Goal: Information Seeking & Learning: Learn about a topic

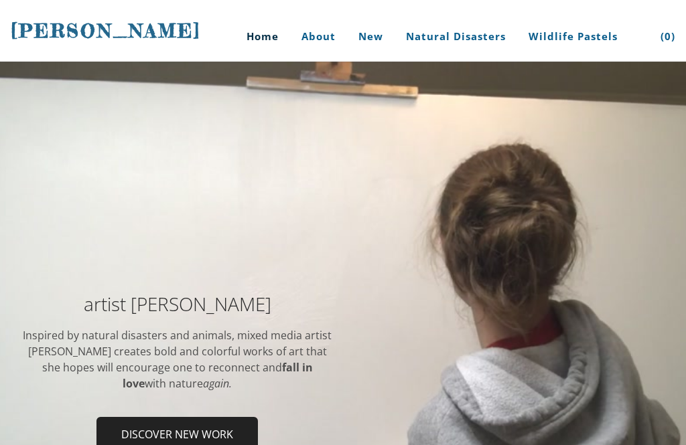
click at [553, 333] on td at bounding box center [508, 377] width 331 height 165
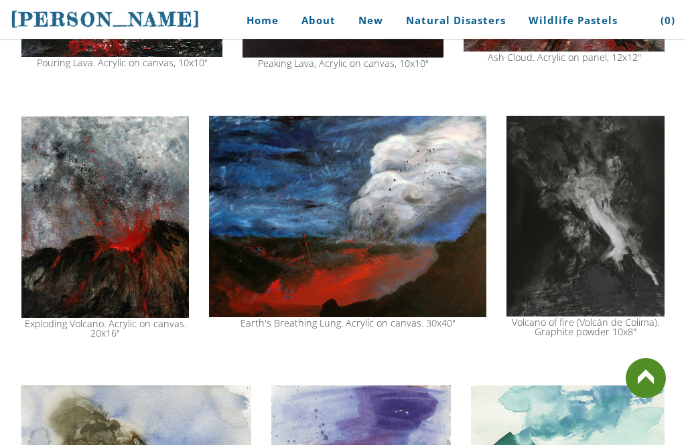
scroll to position [1210, 0]
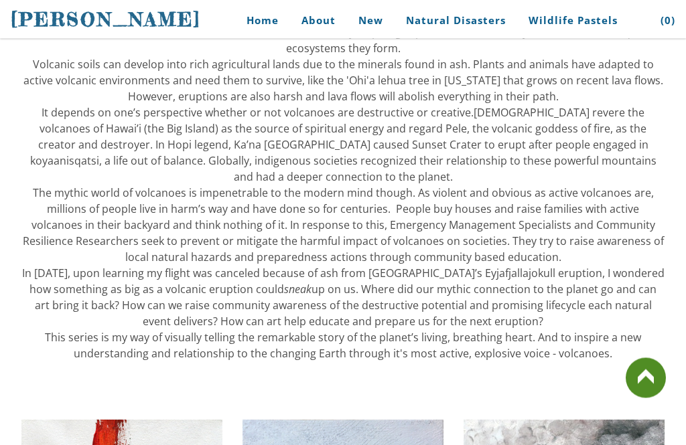
scroll to position [646, 0]
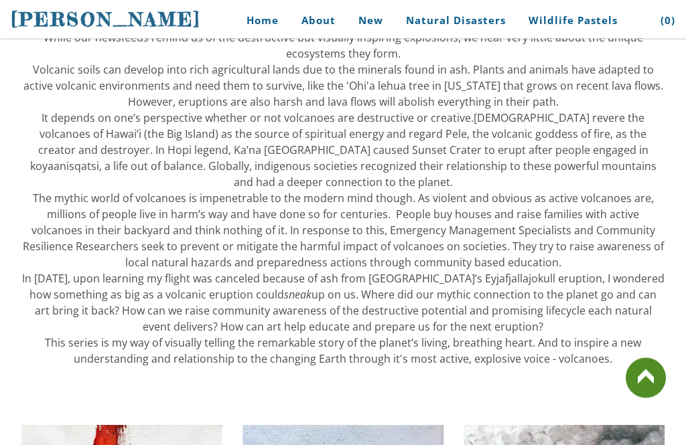
click at [325, 34] on link "About" at bounding box center [318, 20] width 54 height 30
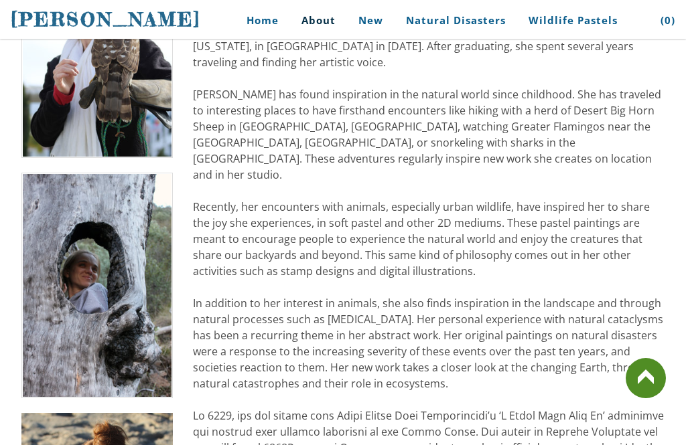
scroll to position [397, 0]
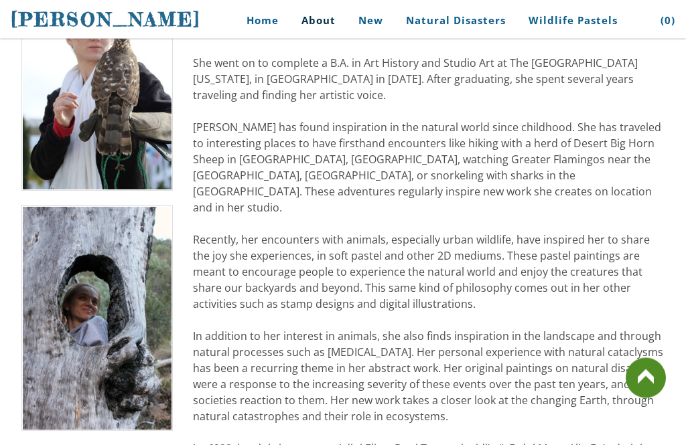
click at [264, 31] on link "Home" at bounding box center [257, 20] width 62 height 30
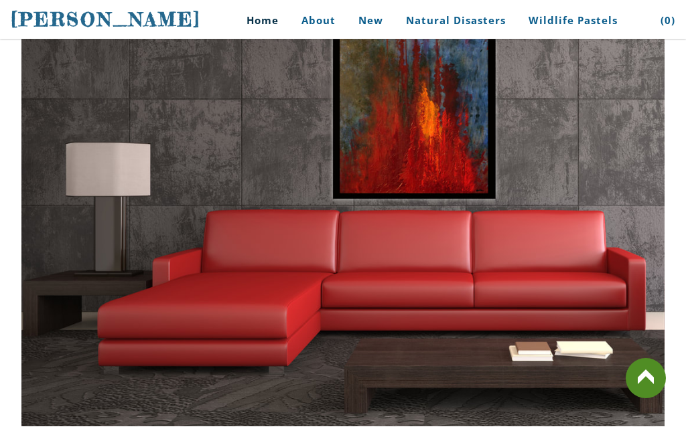
scroll to position [3072, 0]
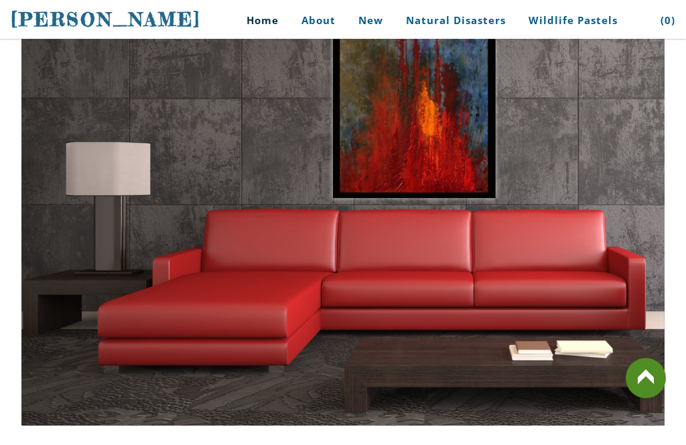
click at [258, 21] on link "Home" at bounding box center [257, 20] width 62 height 30
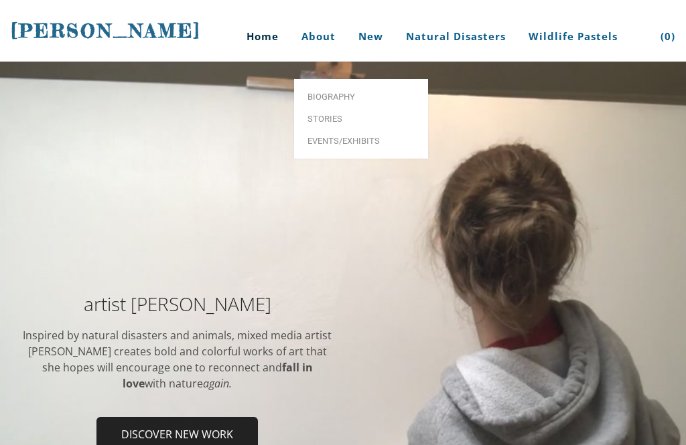
click at [328, 137] on span "Events/Exhibits" at bounding box center [360, 141] width 107 height 9
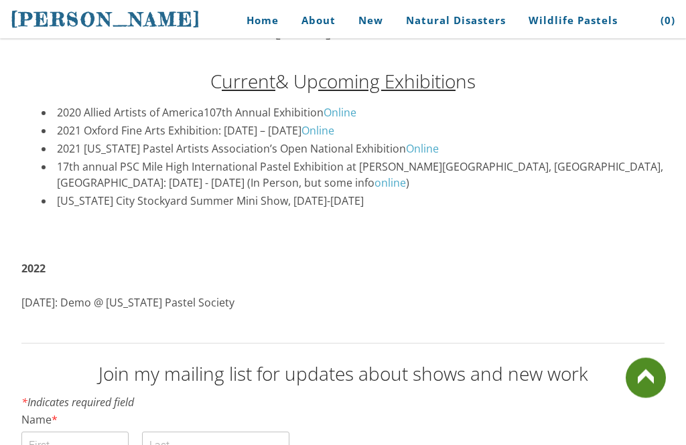
scroll to position [224, 0]
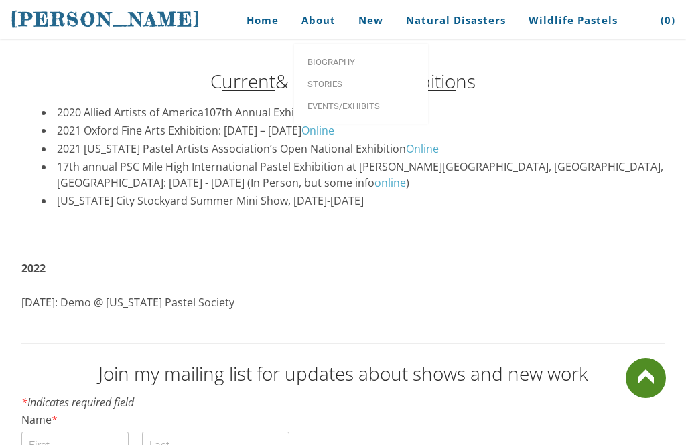
click at [328, 88] on span "Stories" at bounding box center [360, 84] width 107 height 9
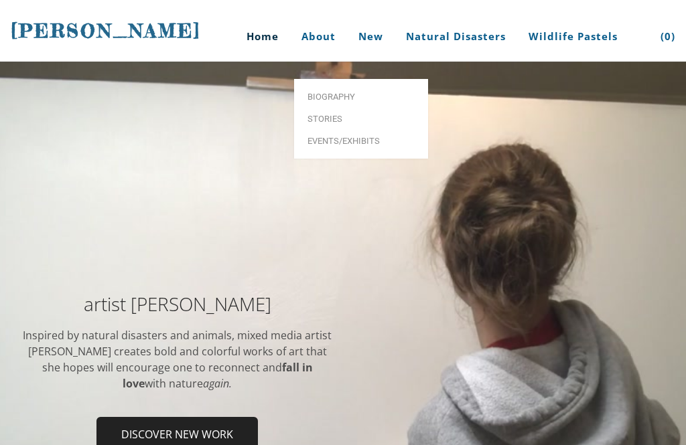
click at [331, 35] on link "About" at bounding box center [318, 36] width 54 height 50
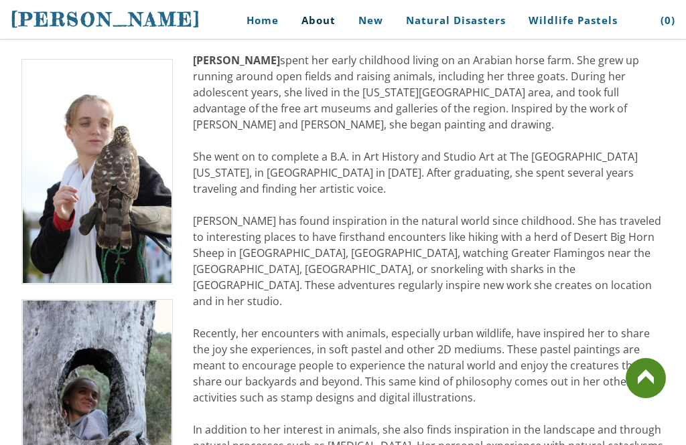
scroll to position [303, 0]
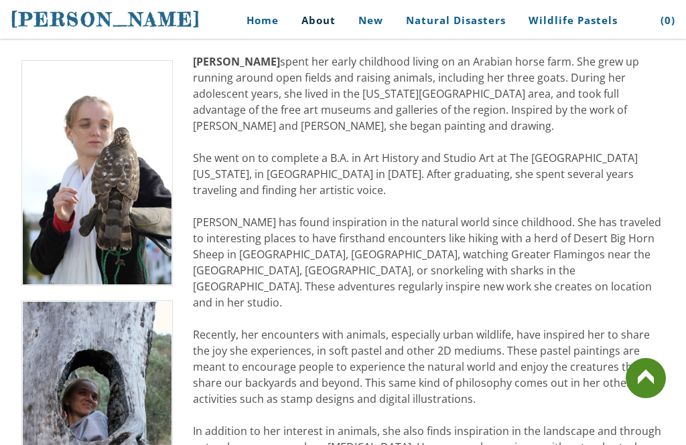
click at [659, 398] on link at bounding box center [645, 378] width 40 height 40
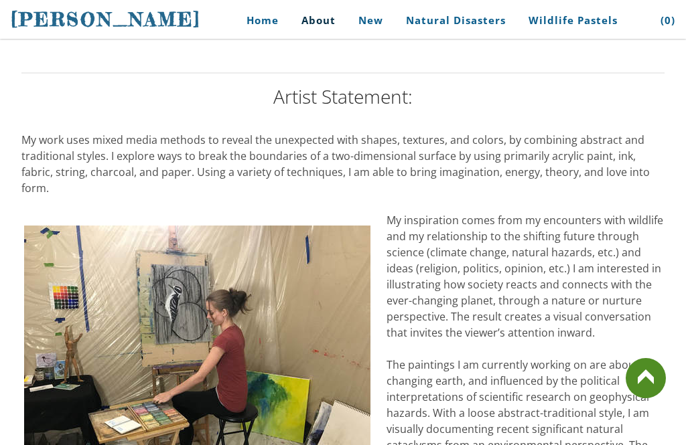
scroll to position [1072, 0]
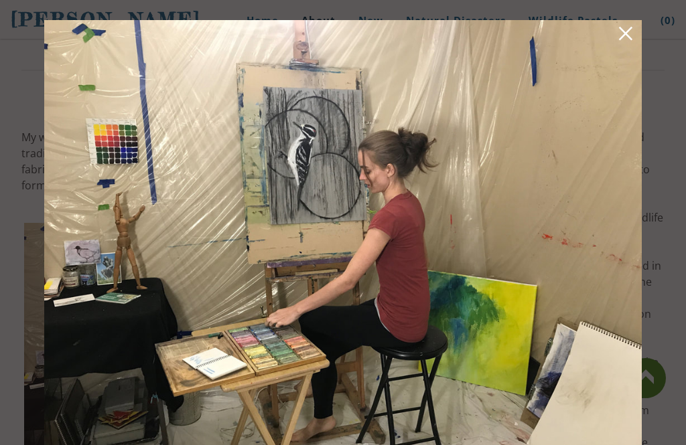
click at [633, 46] on link at bounding box center [625, 35] width 19 height 21
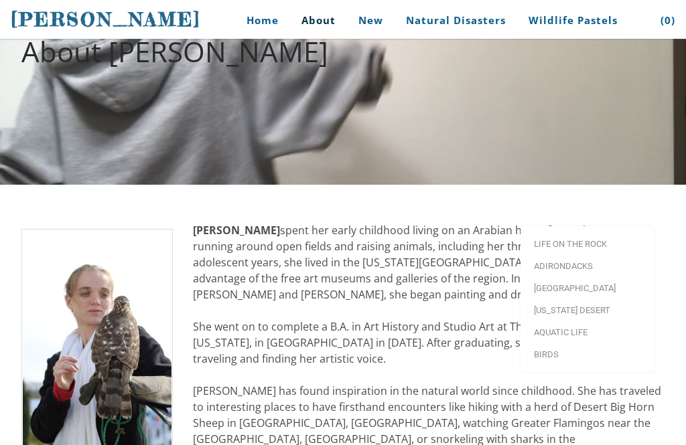
scroll to position [135, 0]
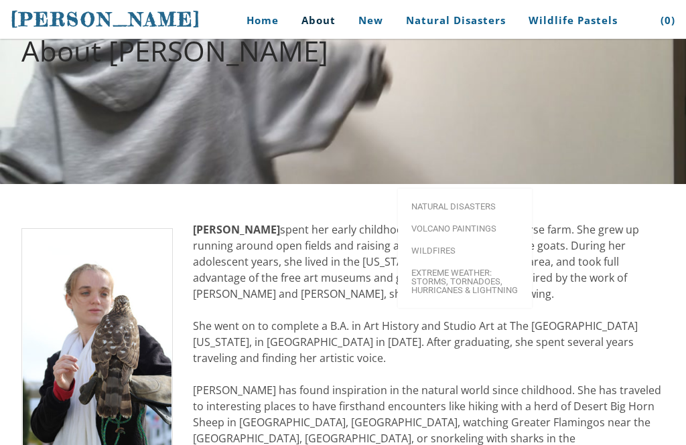
click at [473, 224] on span "Volcano paintings" at bounding box center [464, 228] width 107 height 9
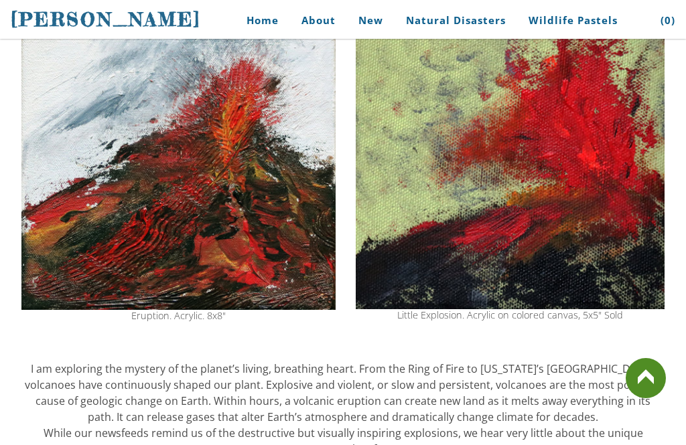
scroll to position [254, 0]
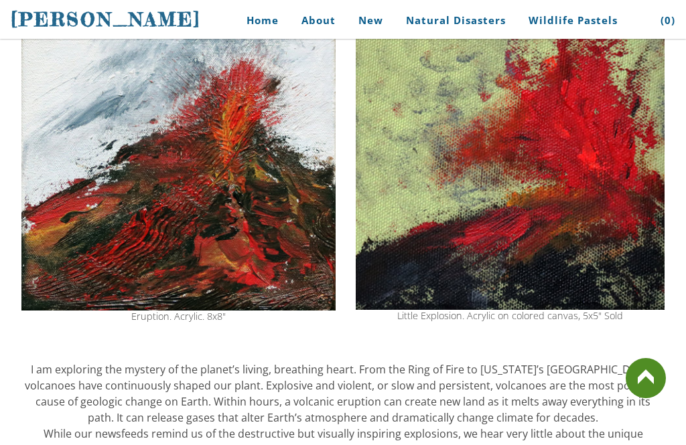
click at [74, 264] on img at bounding box center [178, 157] width 314 height 305
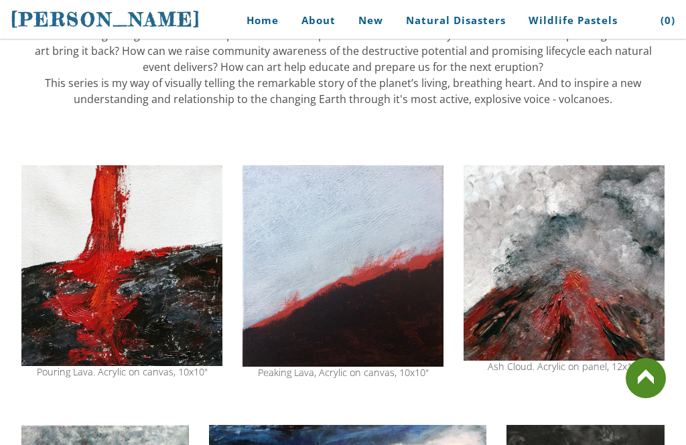
scroll to position [910, 0]
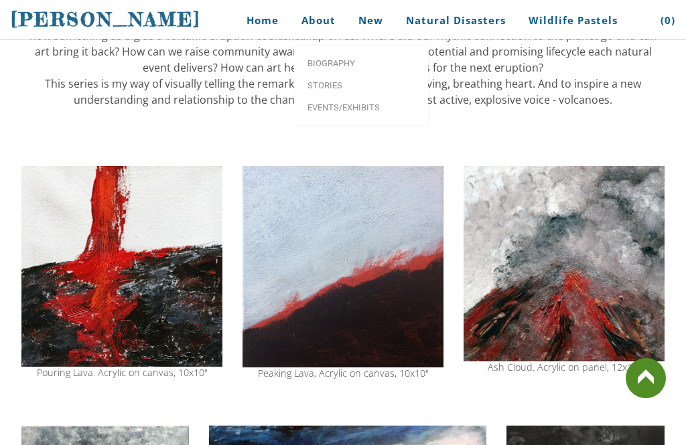
click at [278, 32] on link "Home" at bounding box center [257, 20] width 62 height 30
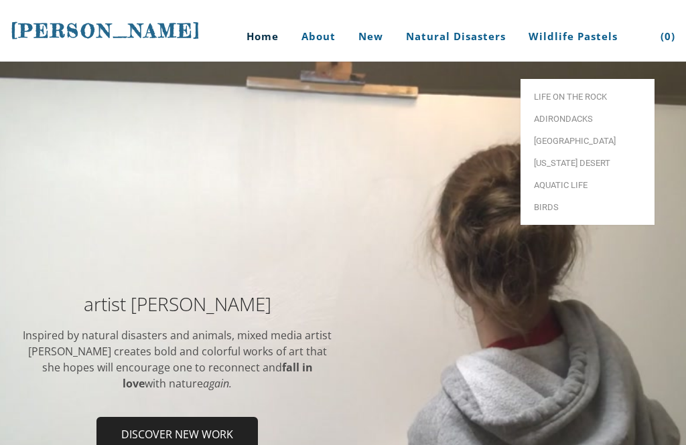
click at [60, 217] on div at bounding box center [343, 377] width 686 height 631
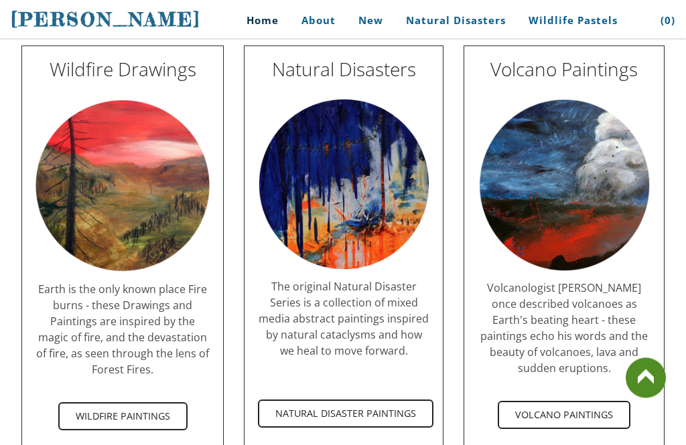
scroll to position [2438, 0]
click at [610, 192] on img at bounding box center [563, 185] width 173 height 173
click at [589, 323] on span "Volcanologist [PERSON_NAME] once described volcanoes as Earth's beating heart -…" at bounding box center [563, 327] width 167 height 95
click at [590, 402] on span "Volcano Paintings" at bounding box center [564, 414] width 130 height 25
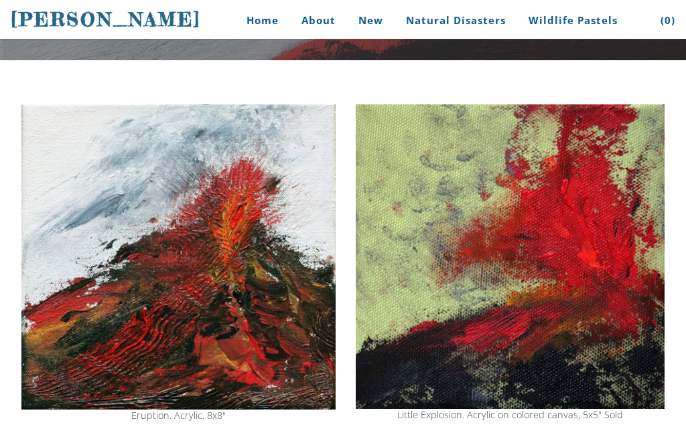
scroll to position [154, 0]
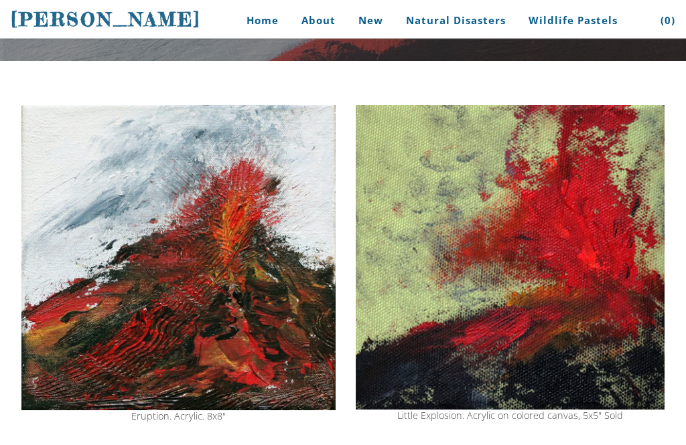
click at [163, 395] on img at bounding box center [178, 258] width 314 height 305
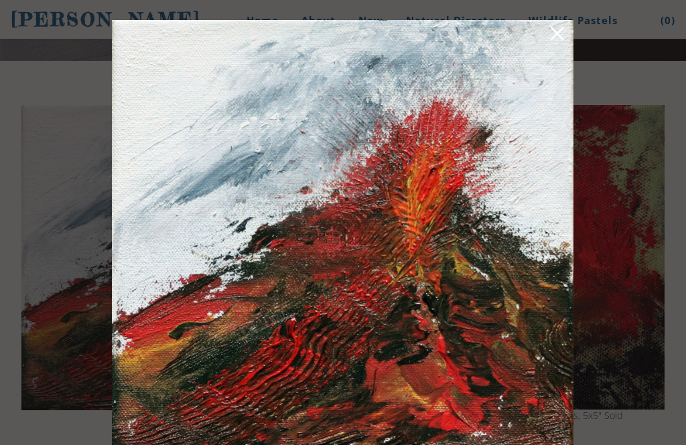
click at [530, 305] on img at bounding box center [342, 244] width 461 height 448
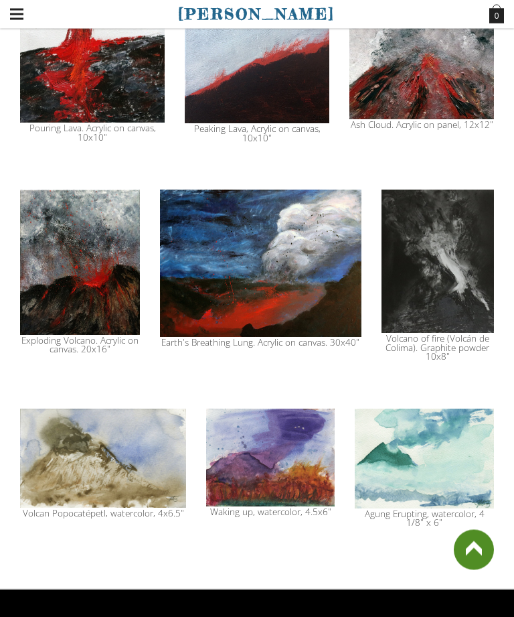
scroll to position [1061, 0]
